Goal: Obtain resource: Download file/media

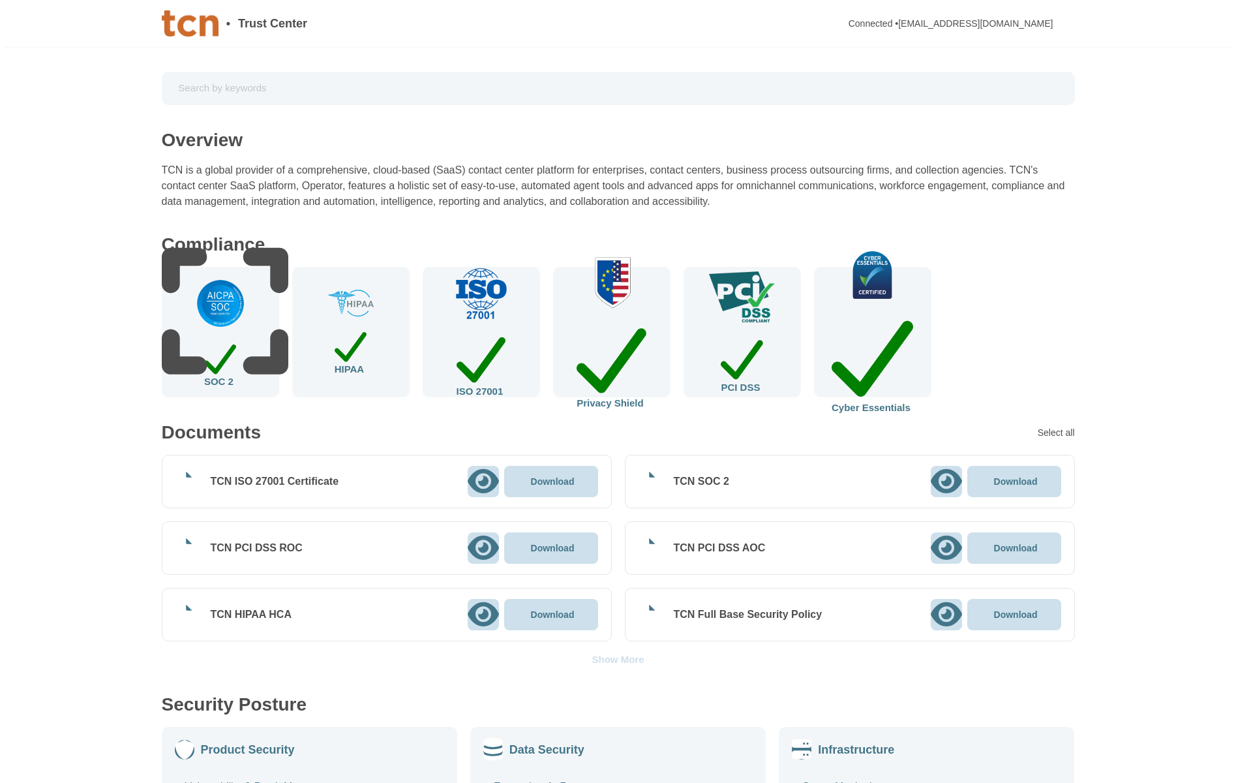
click at [481, 478] on icon at bounding box center [482, 481] width 31 height 24
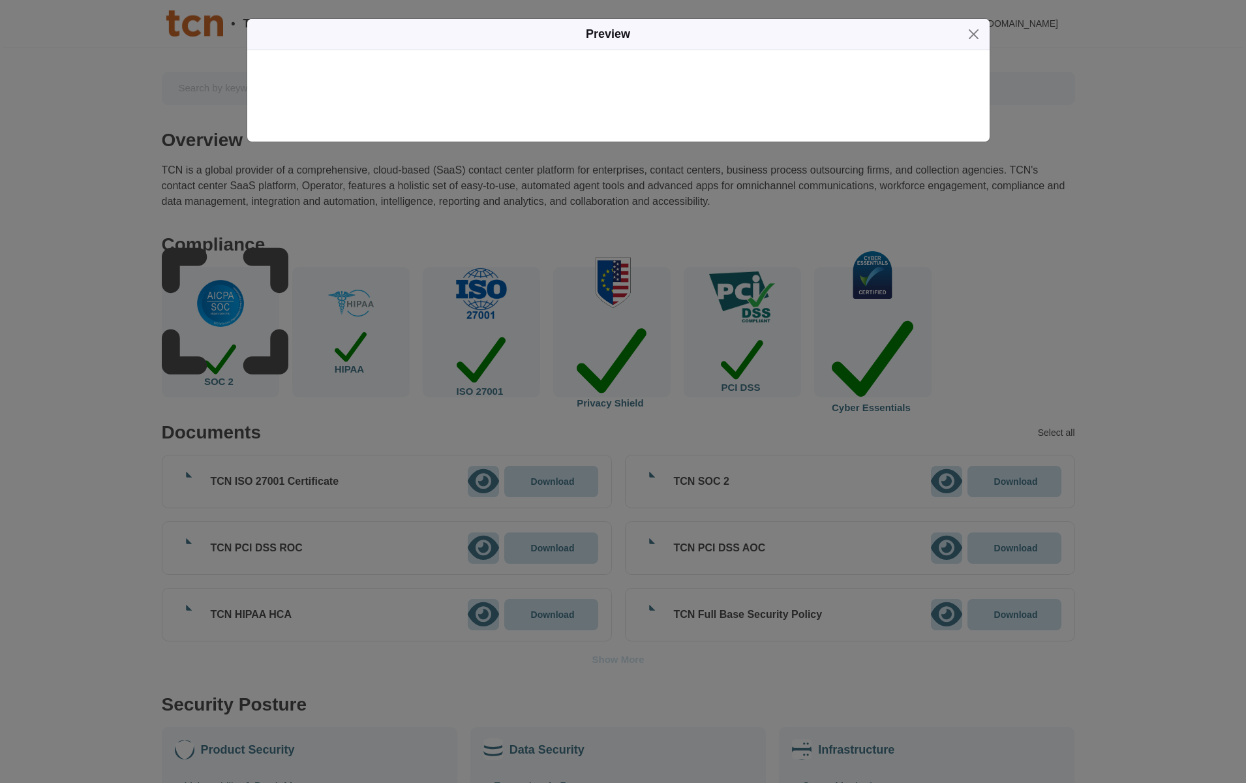
click at [963, 35] on icon "button" at bounding box center [963, 35] width 0 height 0
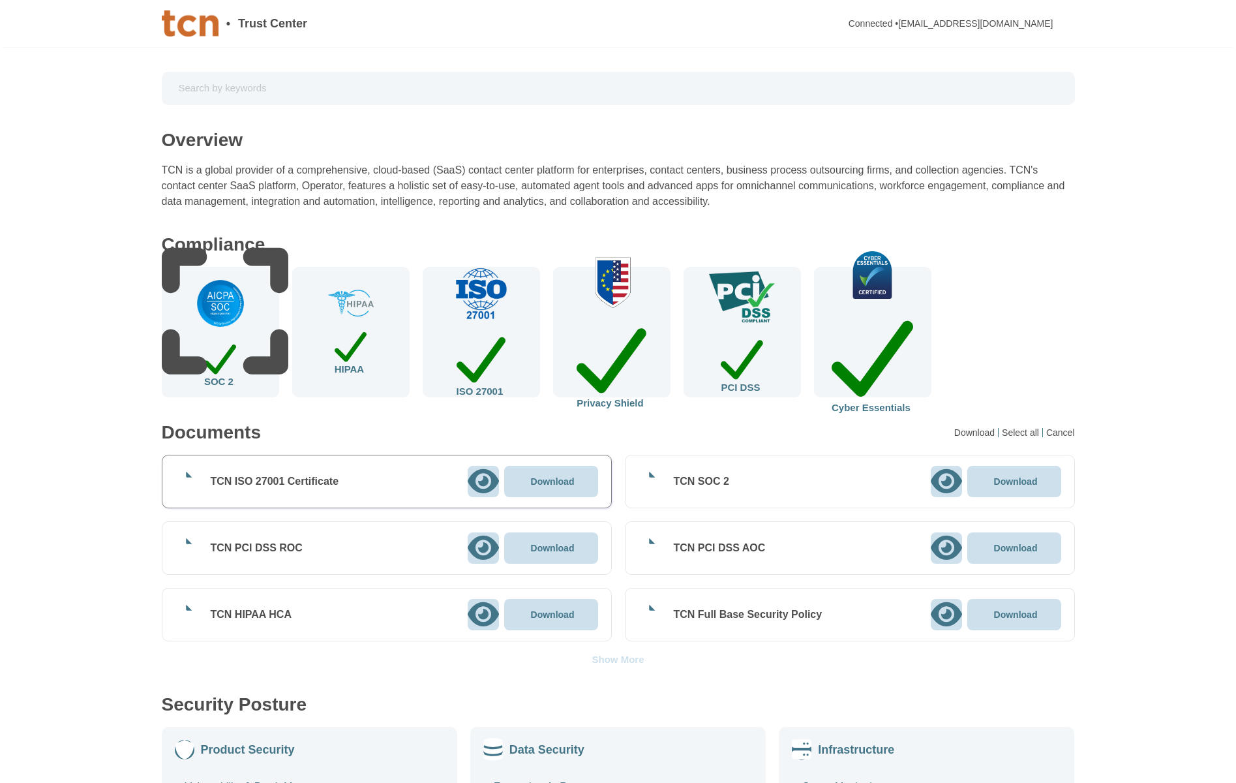
click at [479, 483] on icon at bounding box center [482, 481] width 31 height 24
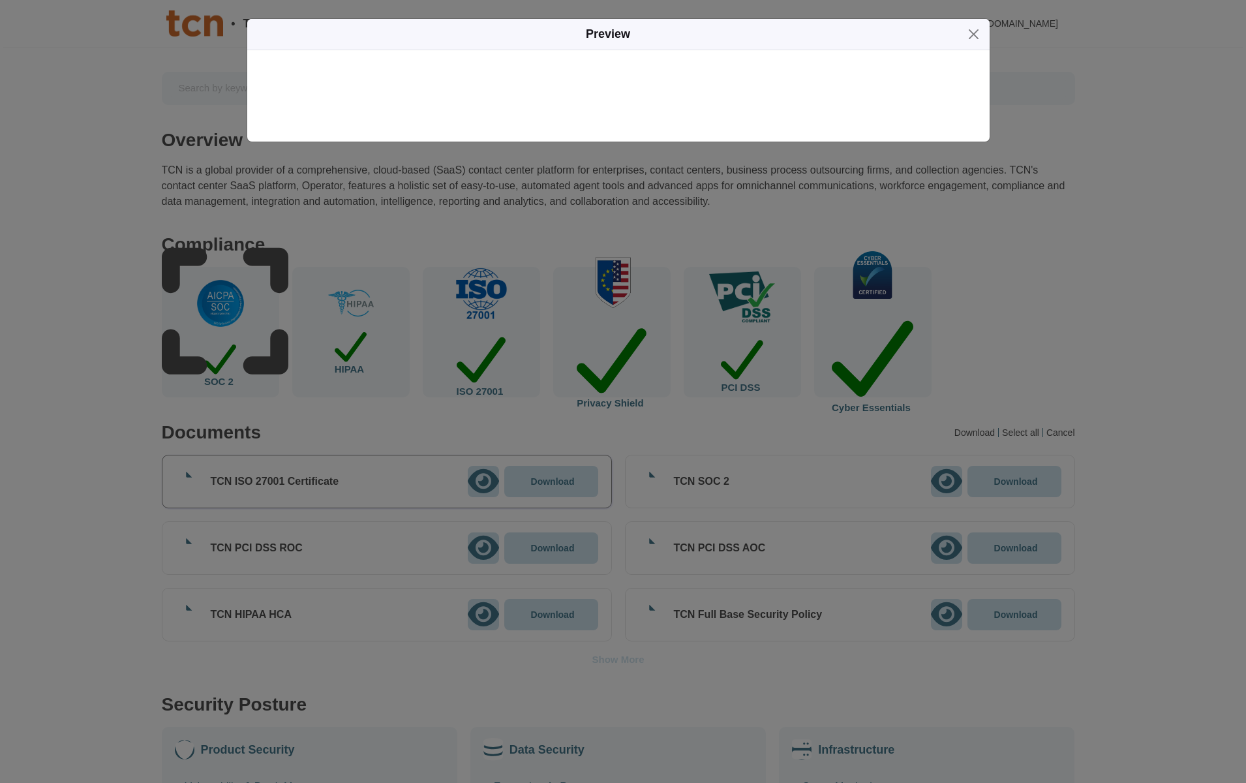
click at [964, 38] on icon "button" at bounding box center [1131, 202] width 334 height 334
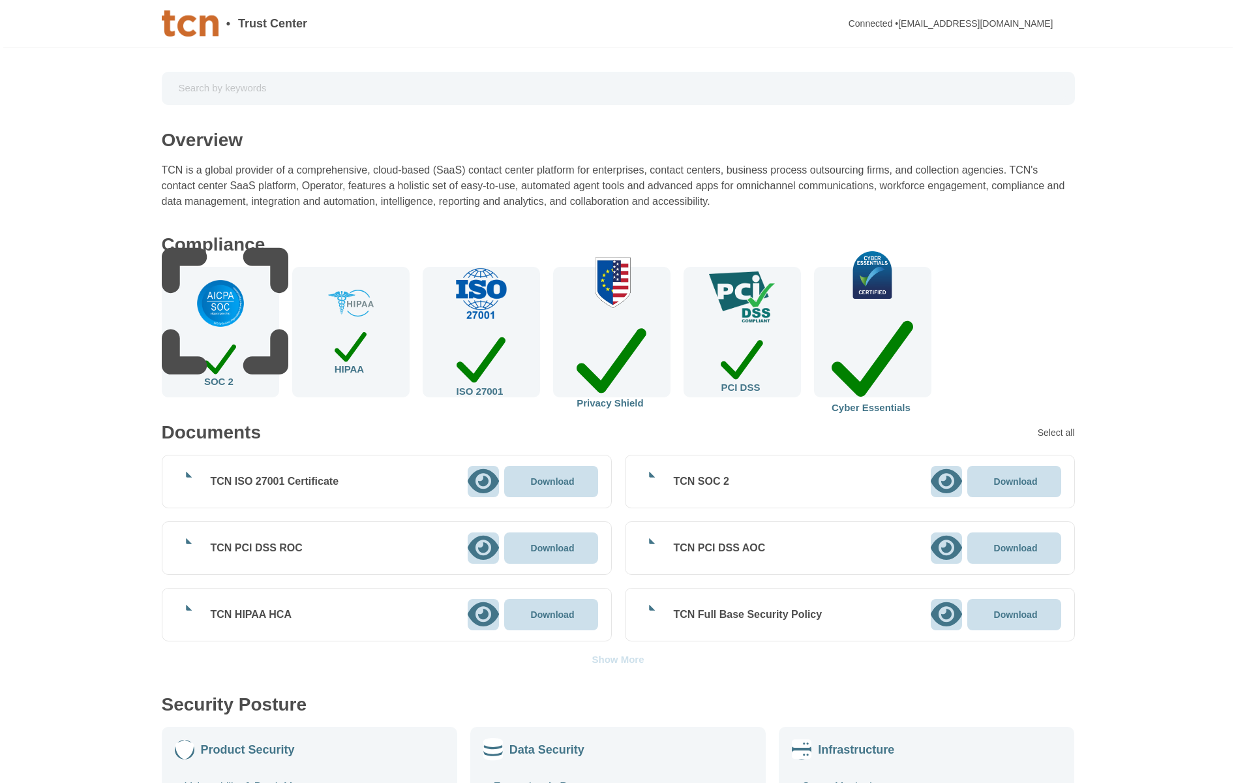
click at [481, 480] on icon at bounding box center [483, 481] width 31 height 28
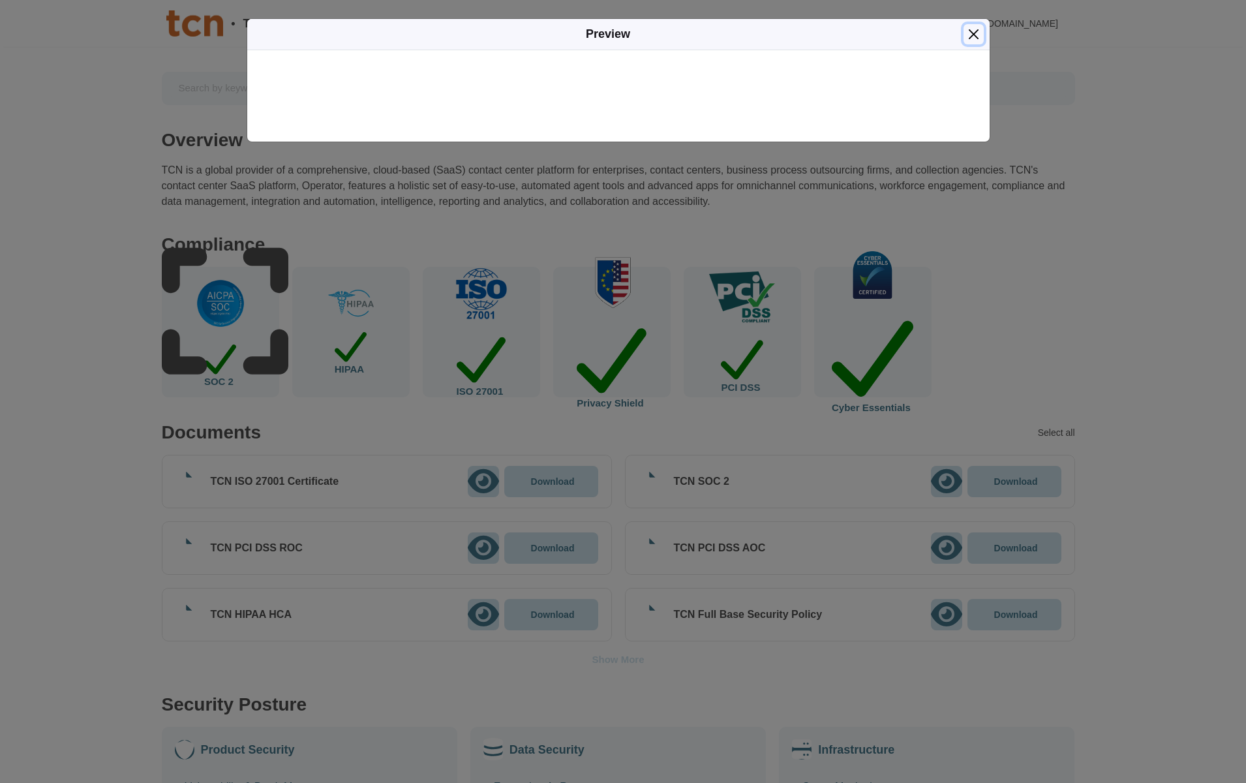
click at [973, 33] on button "Close" at bounding box center [973, 34] width 20 height 20
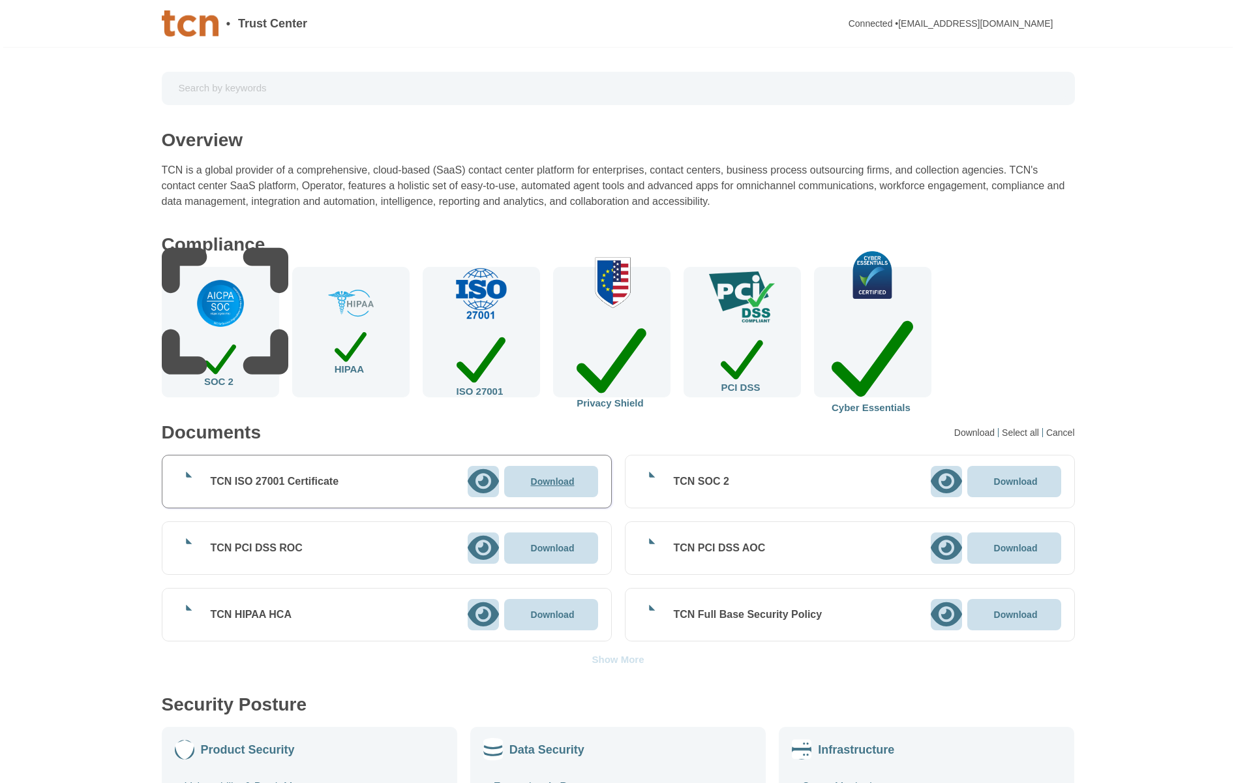
click at [590, 476] on div "Download" at bounding box center [551, 481] width 94 height 31
click at [952, 483] on div at bounding box center [946, 481] width 31 height 31
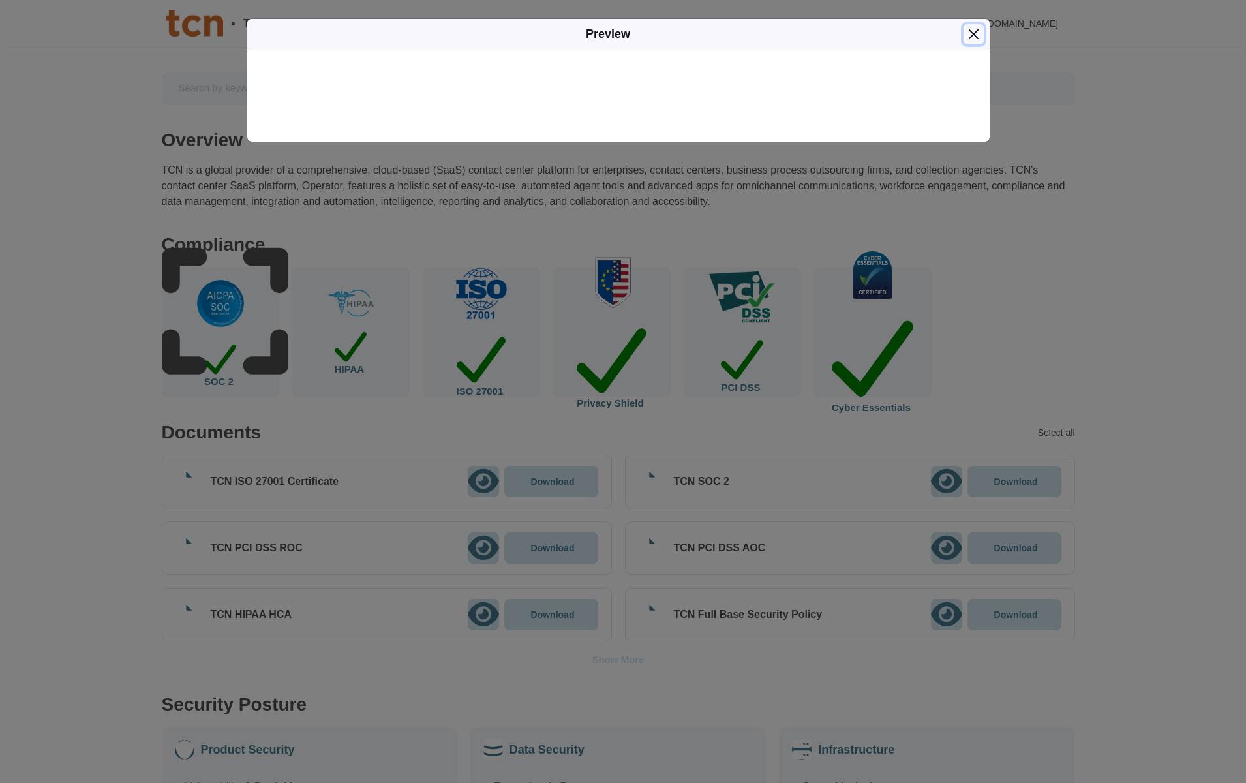
click at [972, 35] on button "Close" at bounding box center [973, 34] width 20 height 20
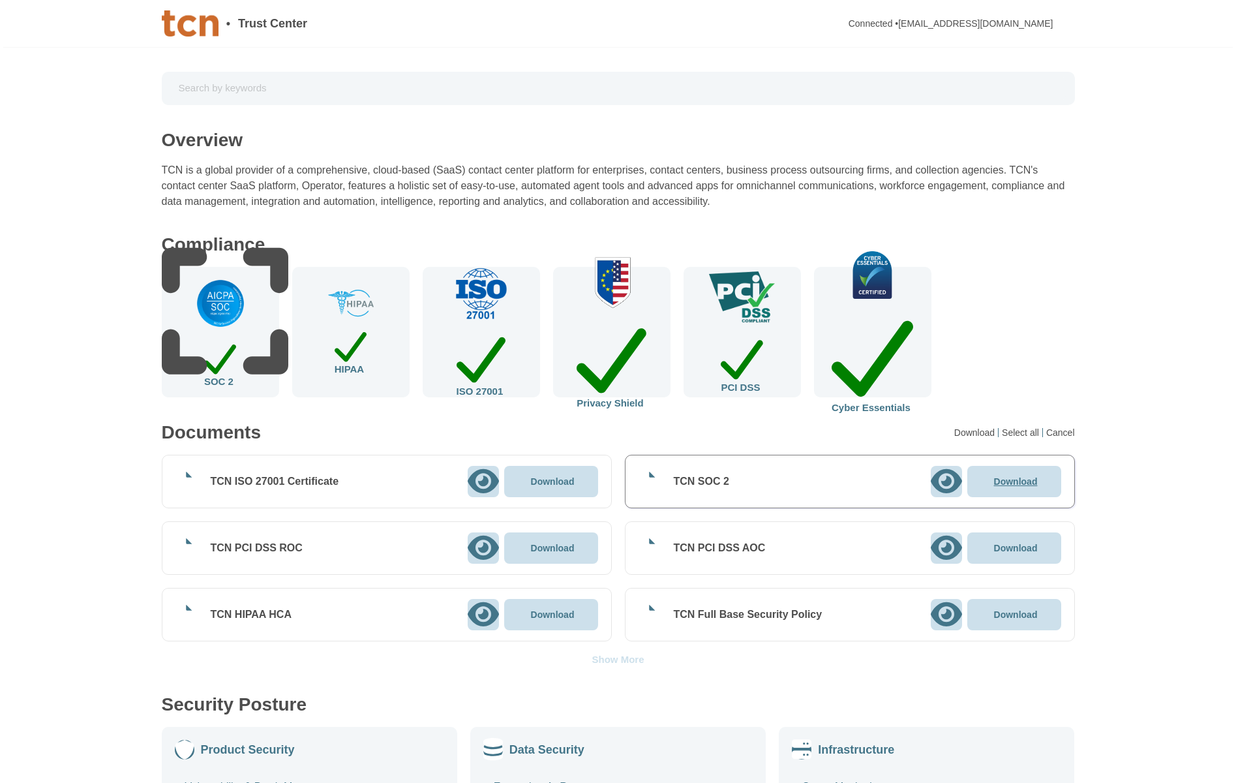
click at [1001, 483] on p "Download" at bounding box center [1016, 481] width 44 height 9
click at [628, 658] on div "Show More" at bounding box center [618, 659] width 52 height 10
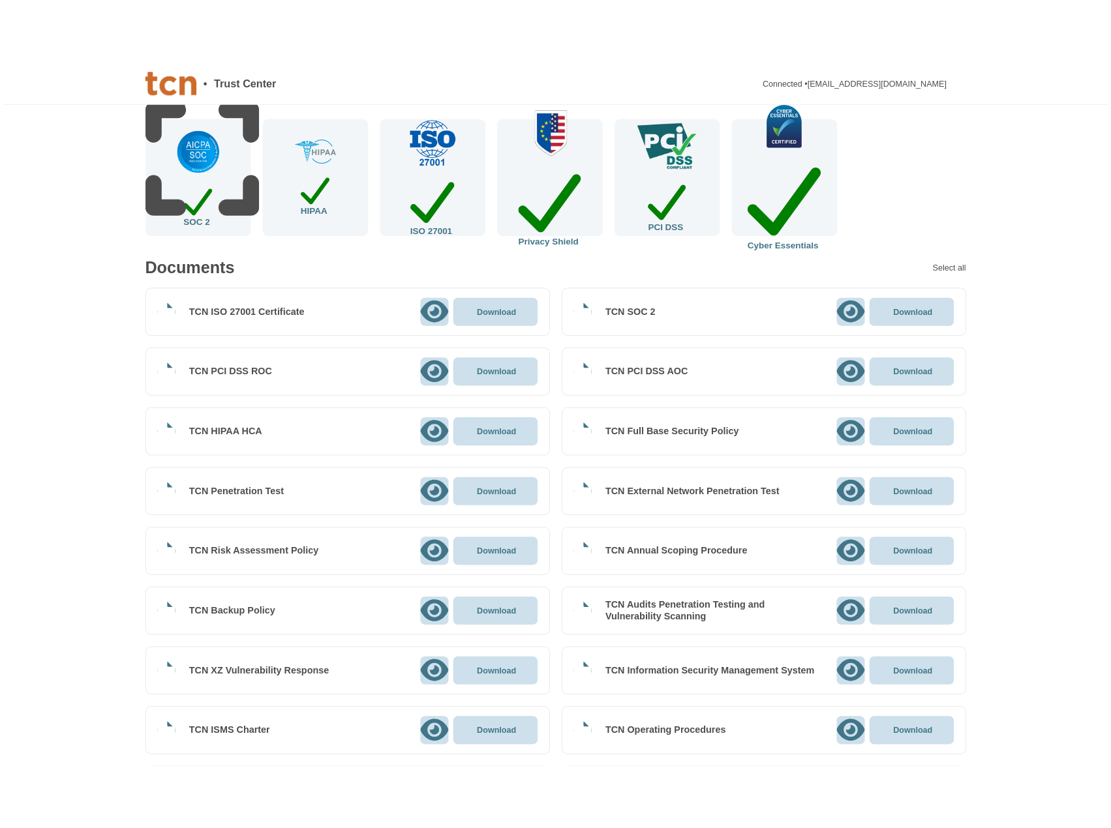
scroll to position [130, 0]
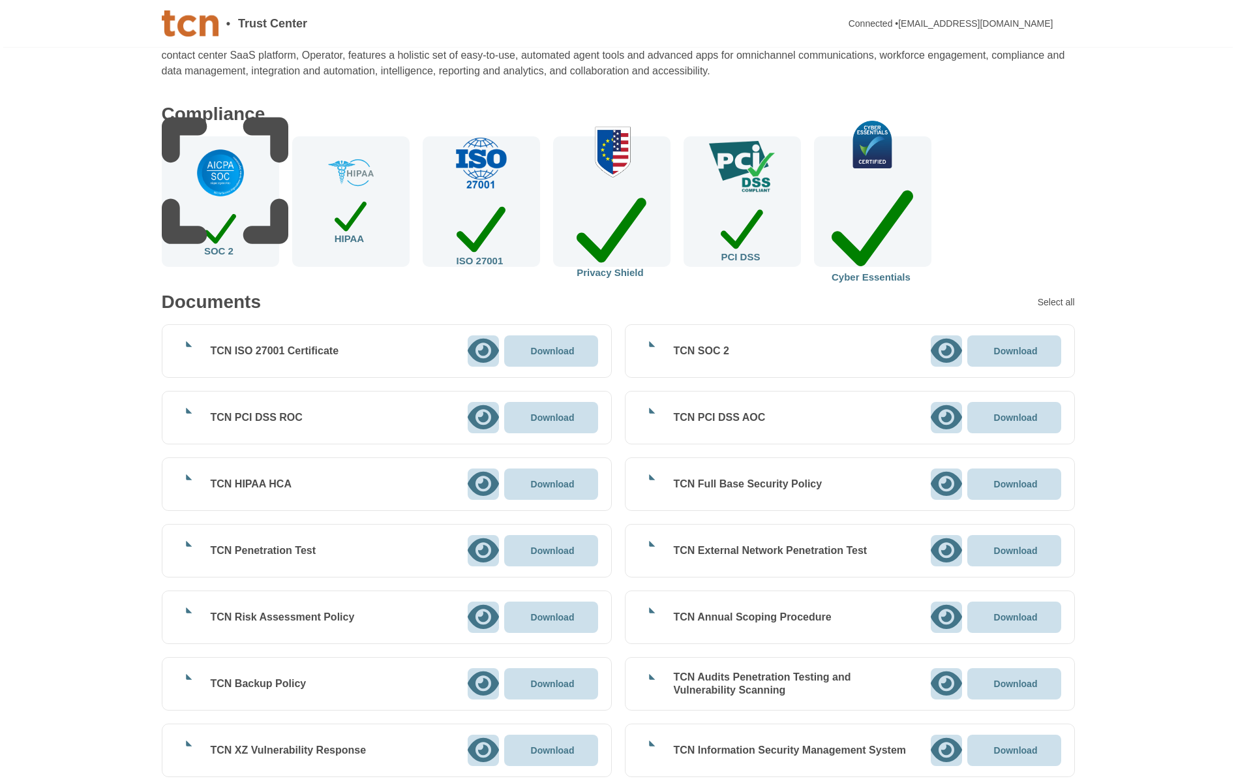
click at [227, 230] on div "SOC 2" at bounding box center [220, 232] width 32 height 46
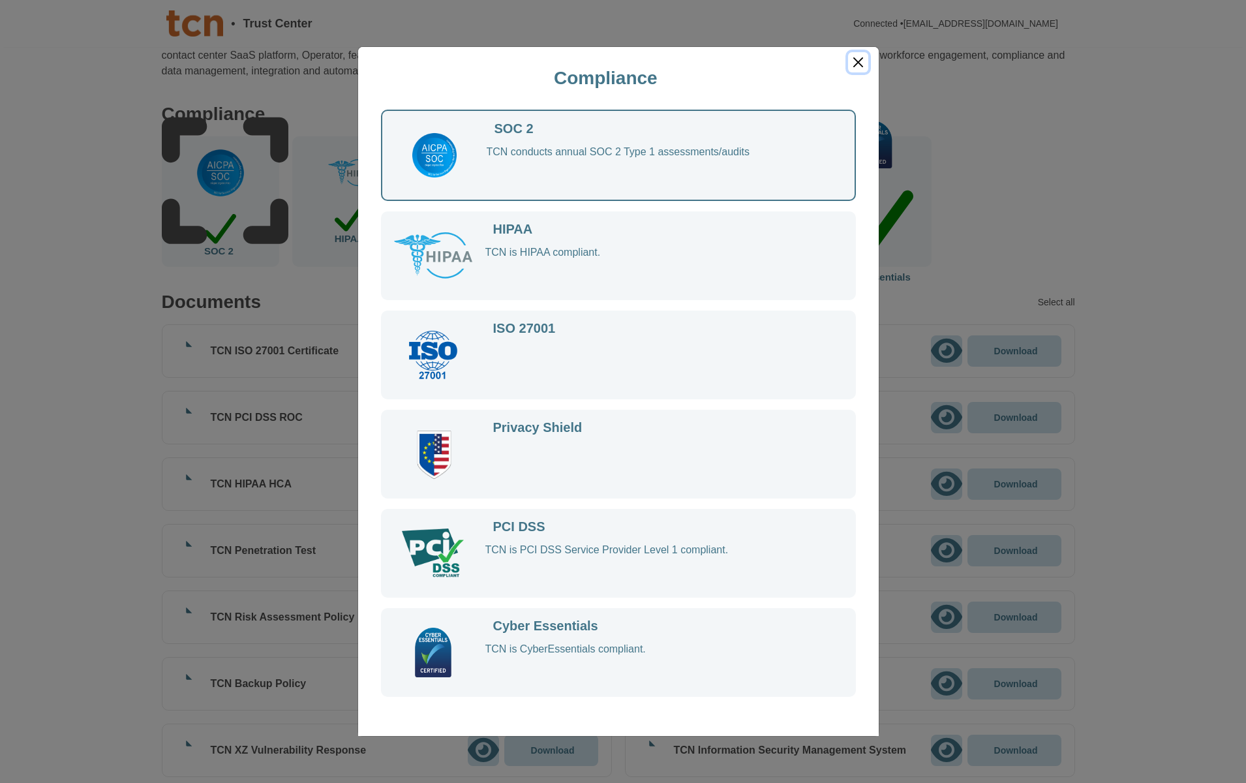
click at [855, 63] on button "Close" at bounding box center [858, 62] width 20 height 20
